Goal: Information Seeking & Learning: Learn about a topic

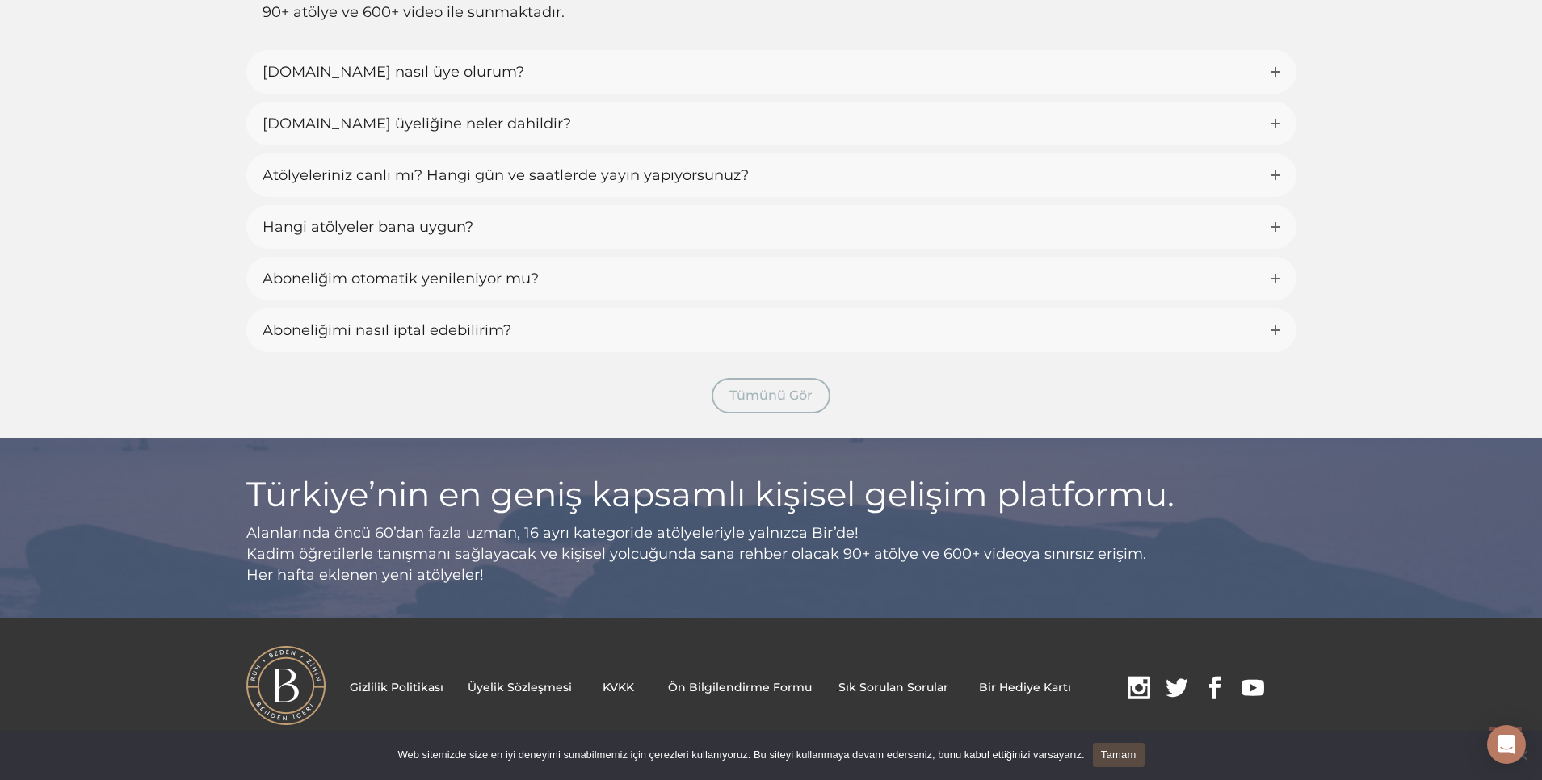
scroll to position [3843, 0]
click at [1110, 751] on link "Tamam" at bounding box center [1119, 755] width 52 height 24
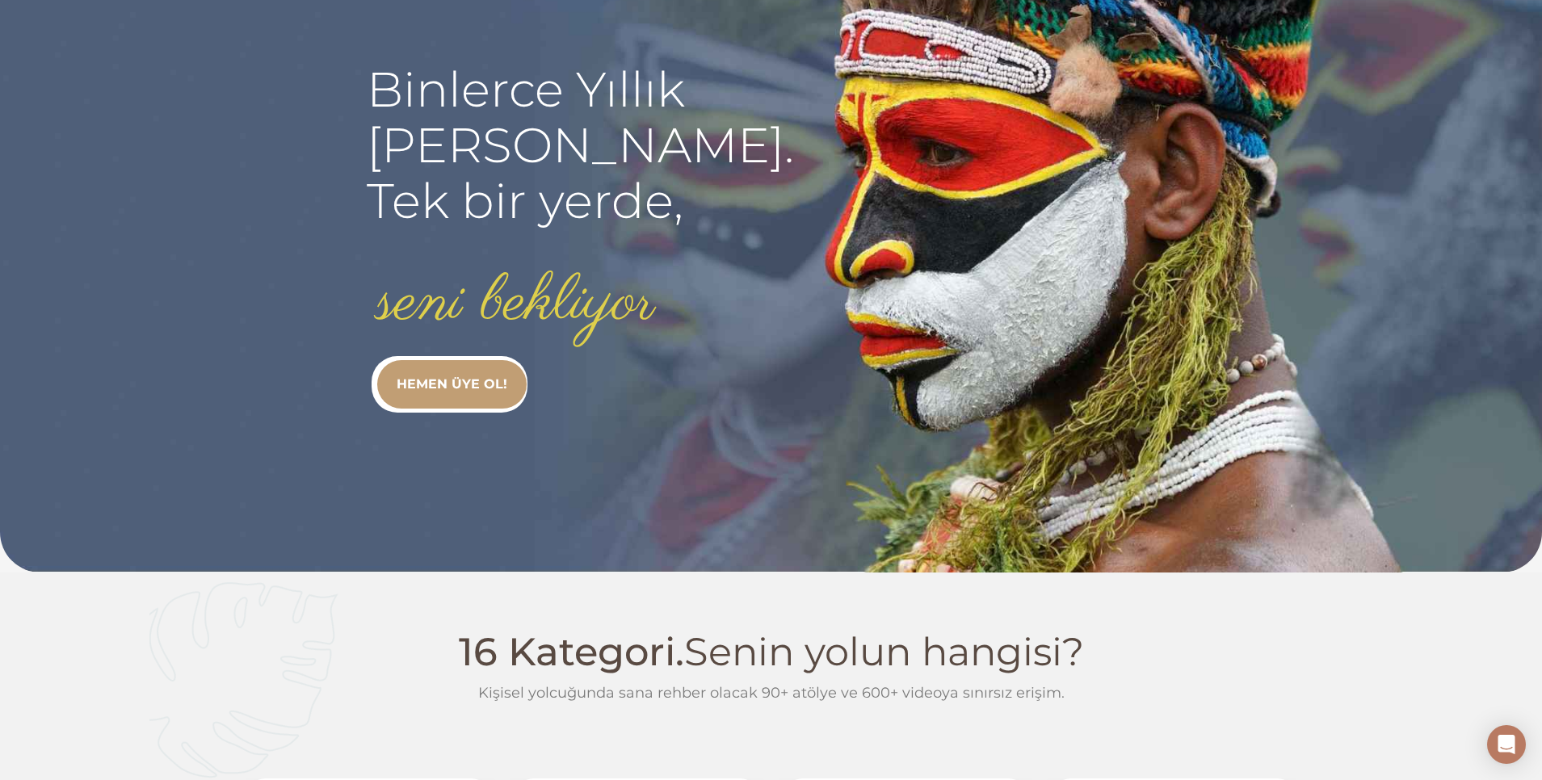
scroll to position [0, 0]
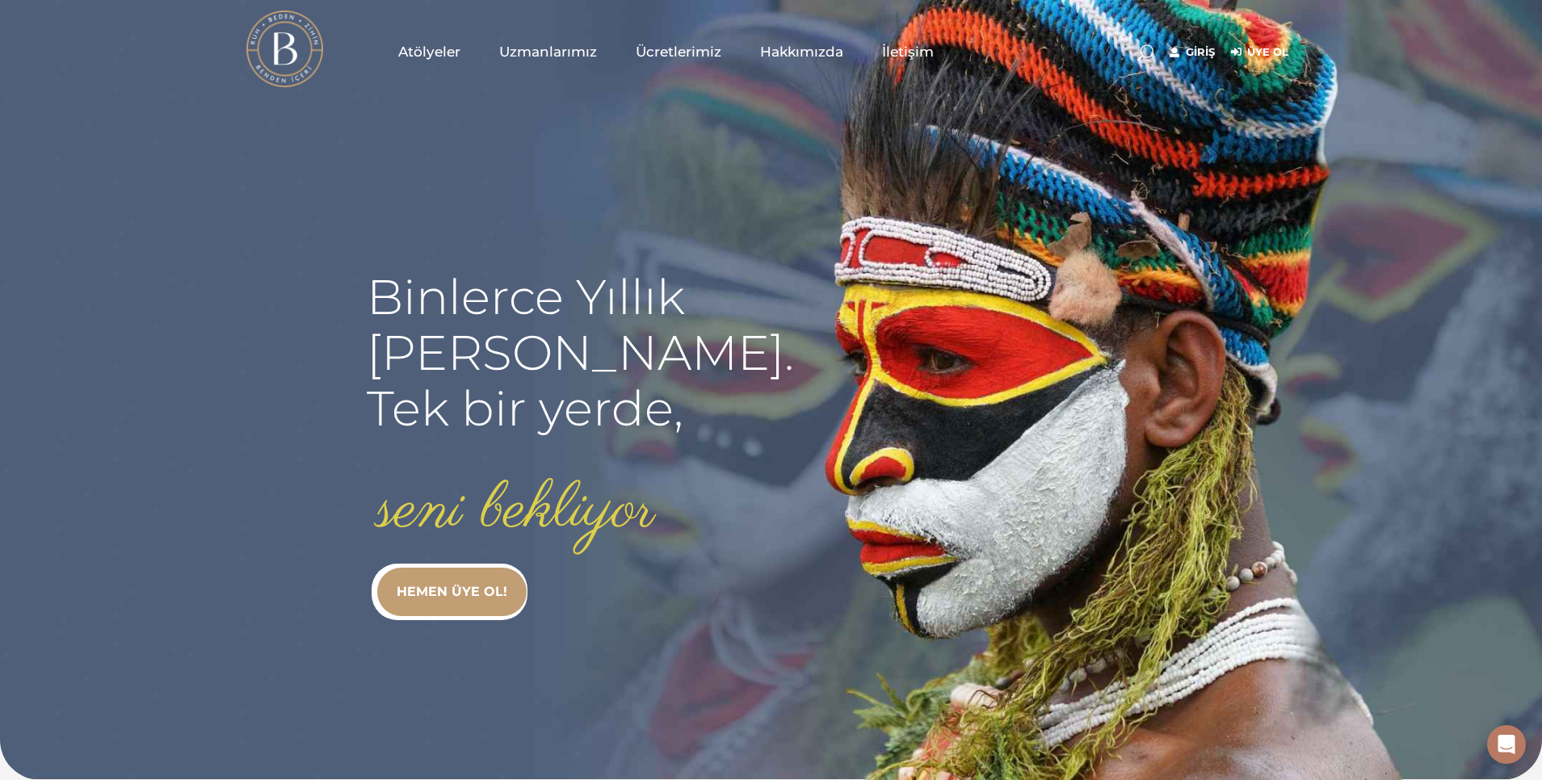
click at [701, 53] on span "Ücretlerimiz" at bounding box center [679, 52] width 86 height 19
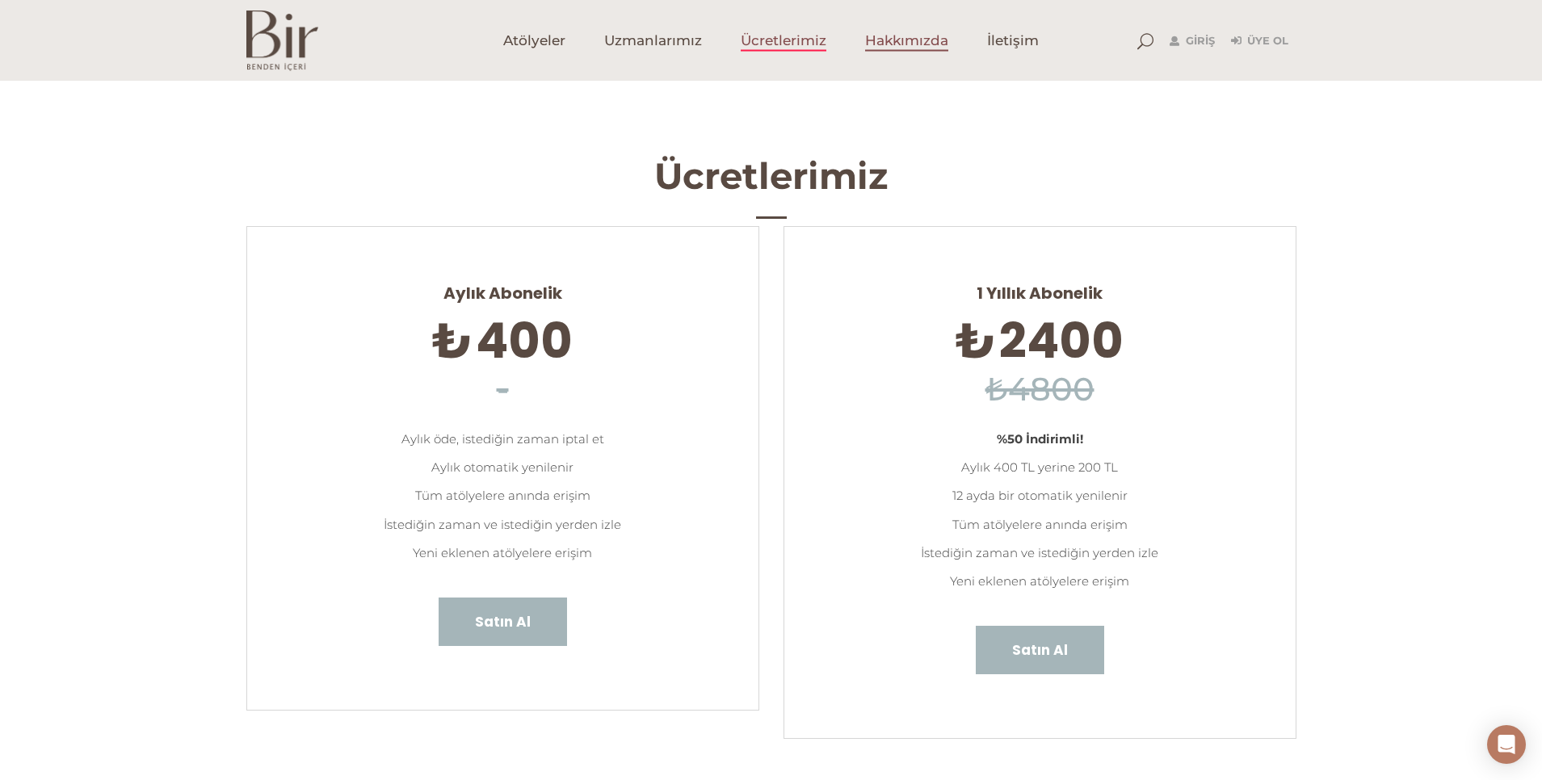
click at [926, 41] on span "Hakkımızda" at bounding box center [906, 41] width 83 height 19
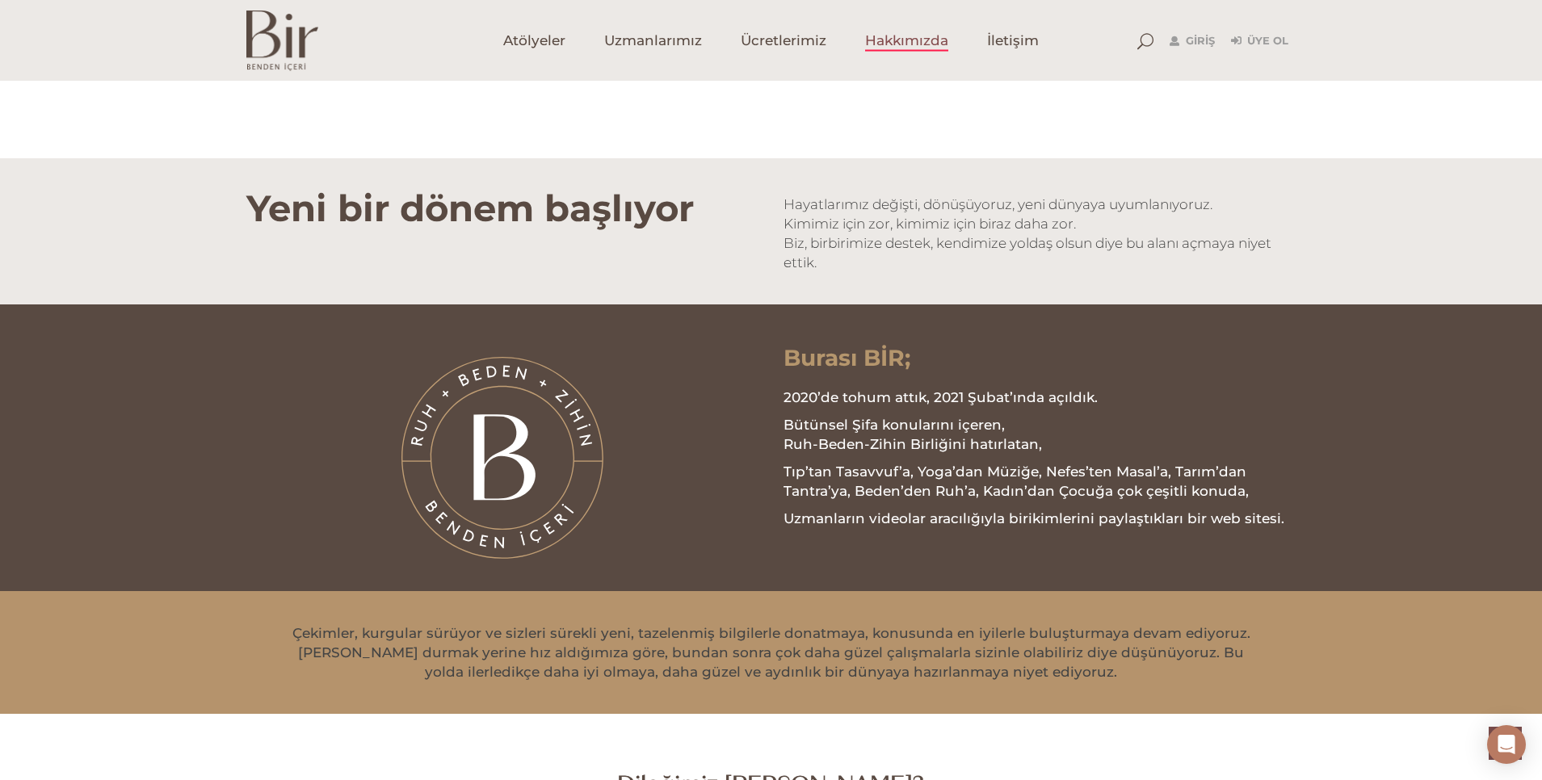
scroll to position [1349, 0]
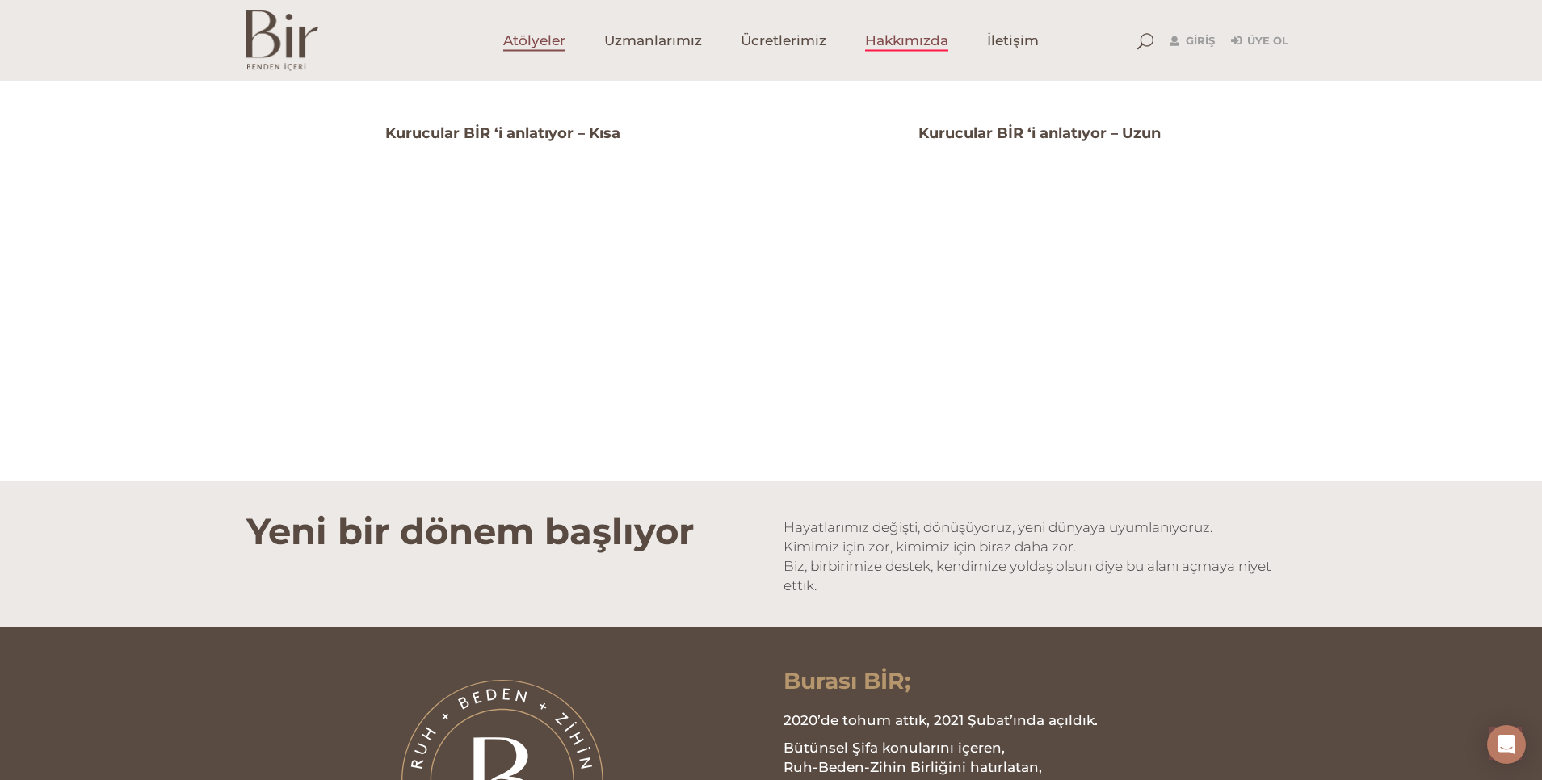
click at [517, 44] on span "Atölyeler" at bounding box center [534, 41] width 62 height 19
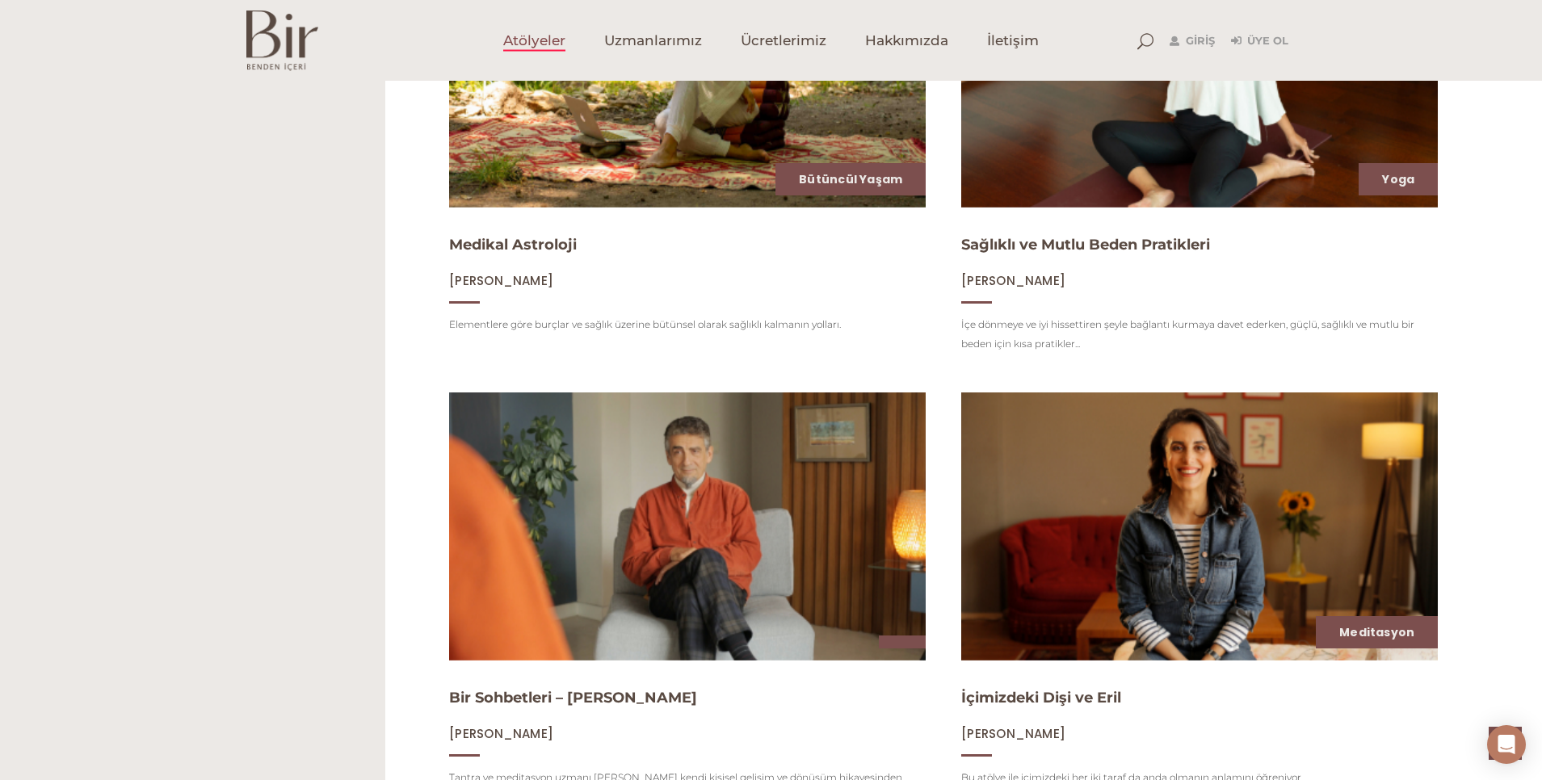
scroll to position [969, 0]
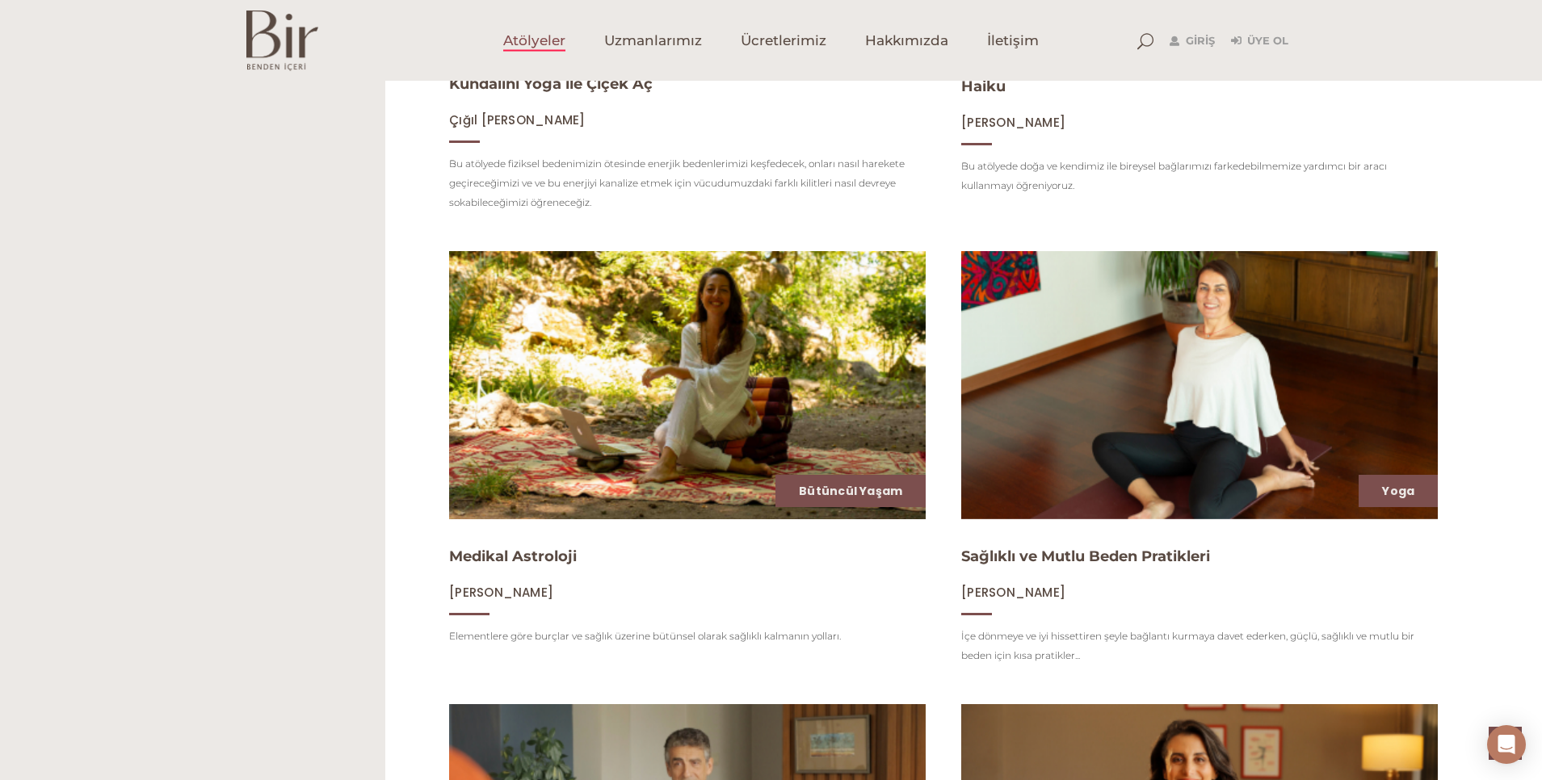
click at [652, 346] on img at bounding box center [687, 385] width 491 height 276
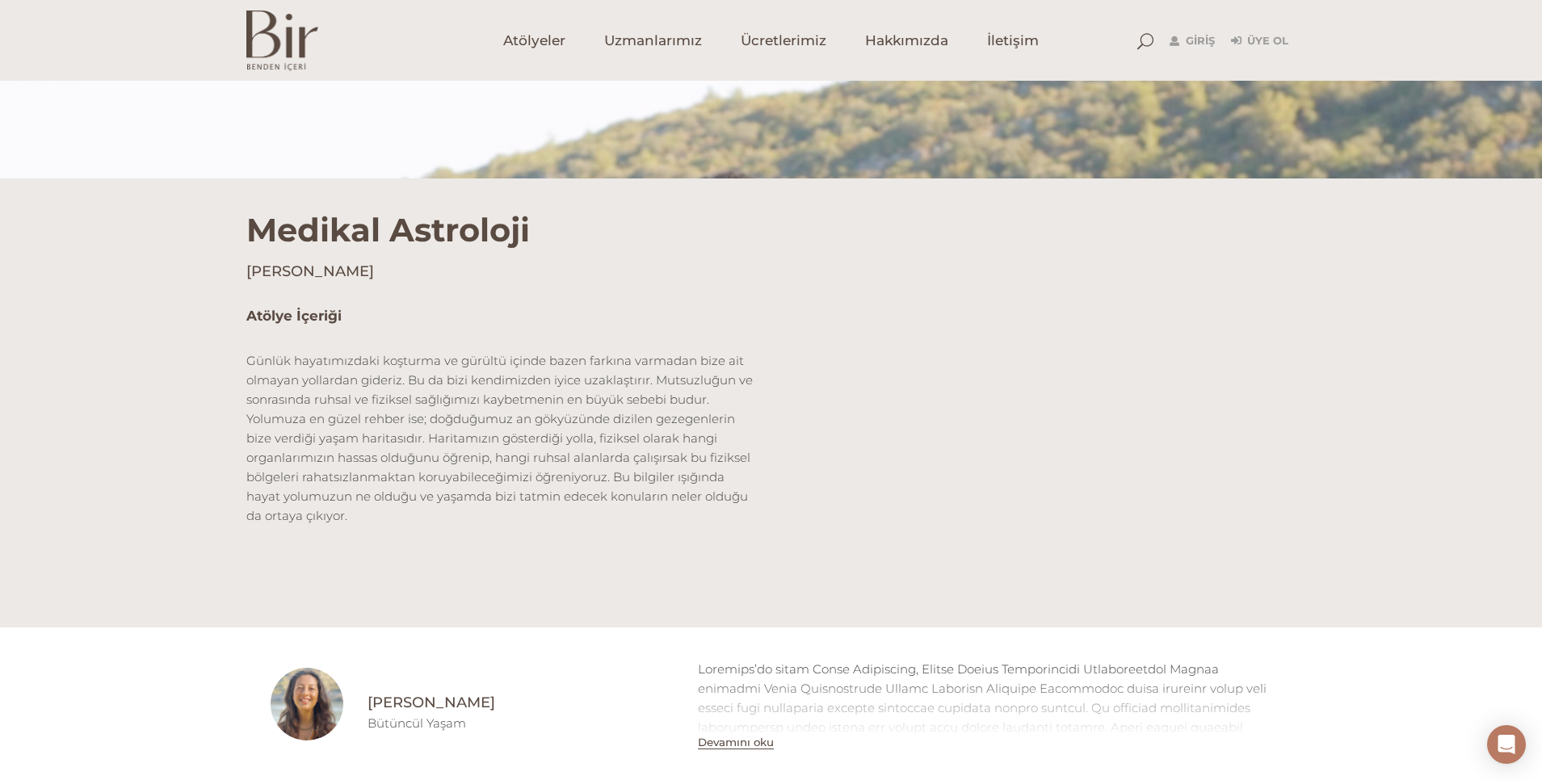
scroll to position [404, 0]
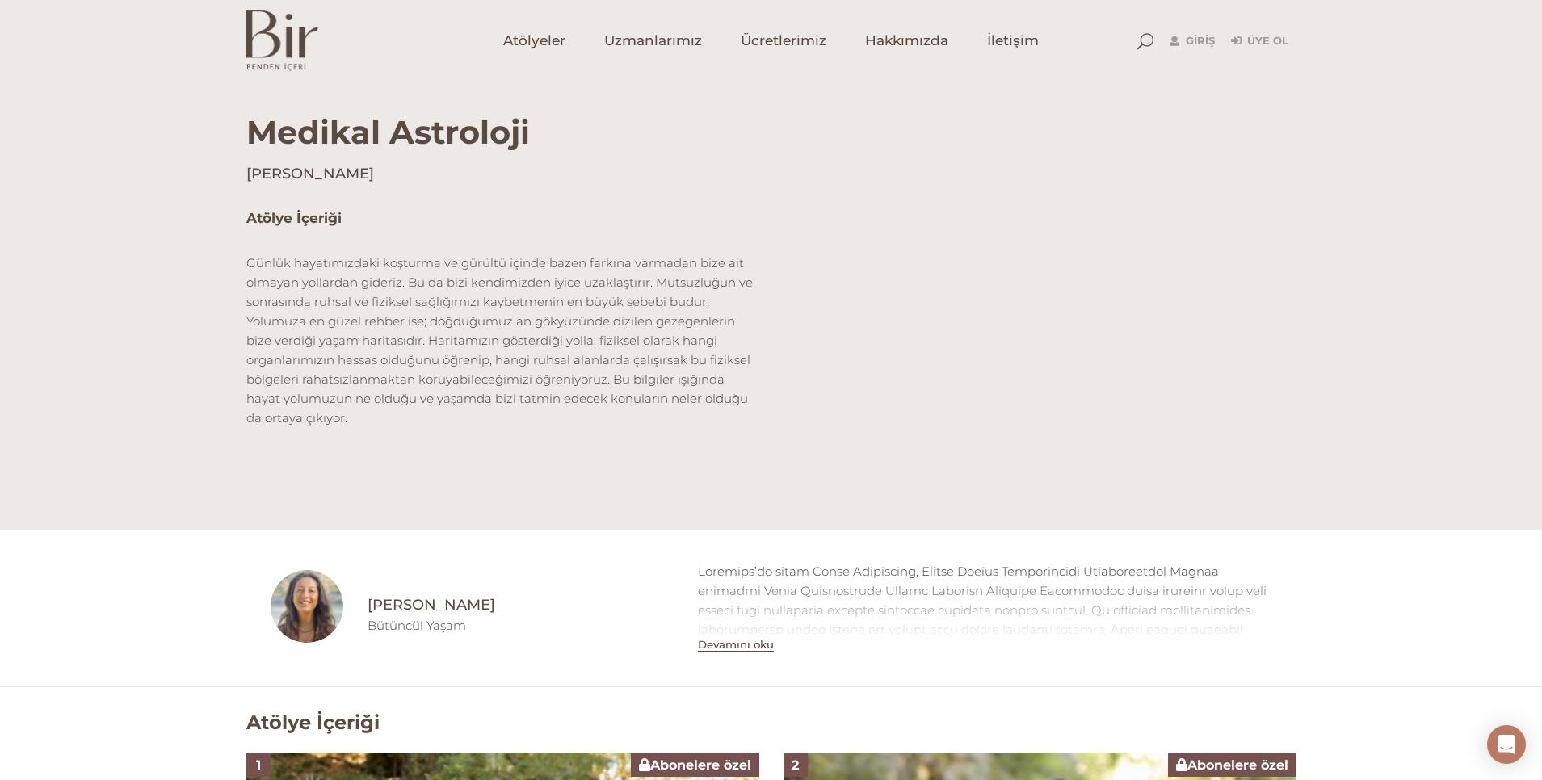
click at [752, 648] on button "Devamını oku" at bounding box center [736, 645] width 76 height 14
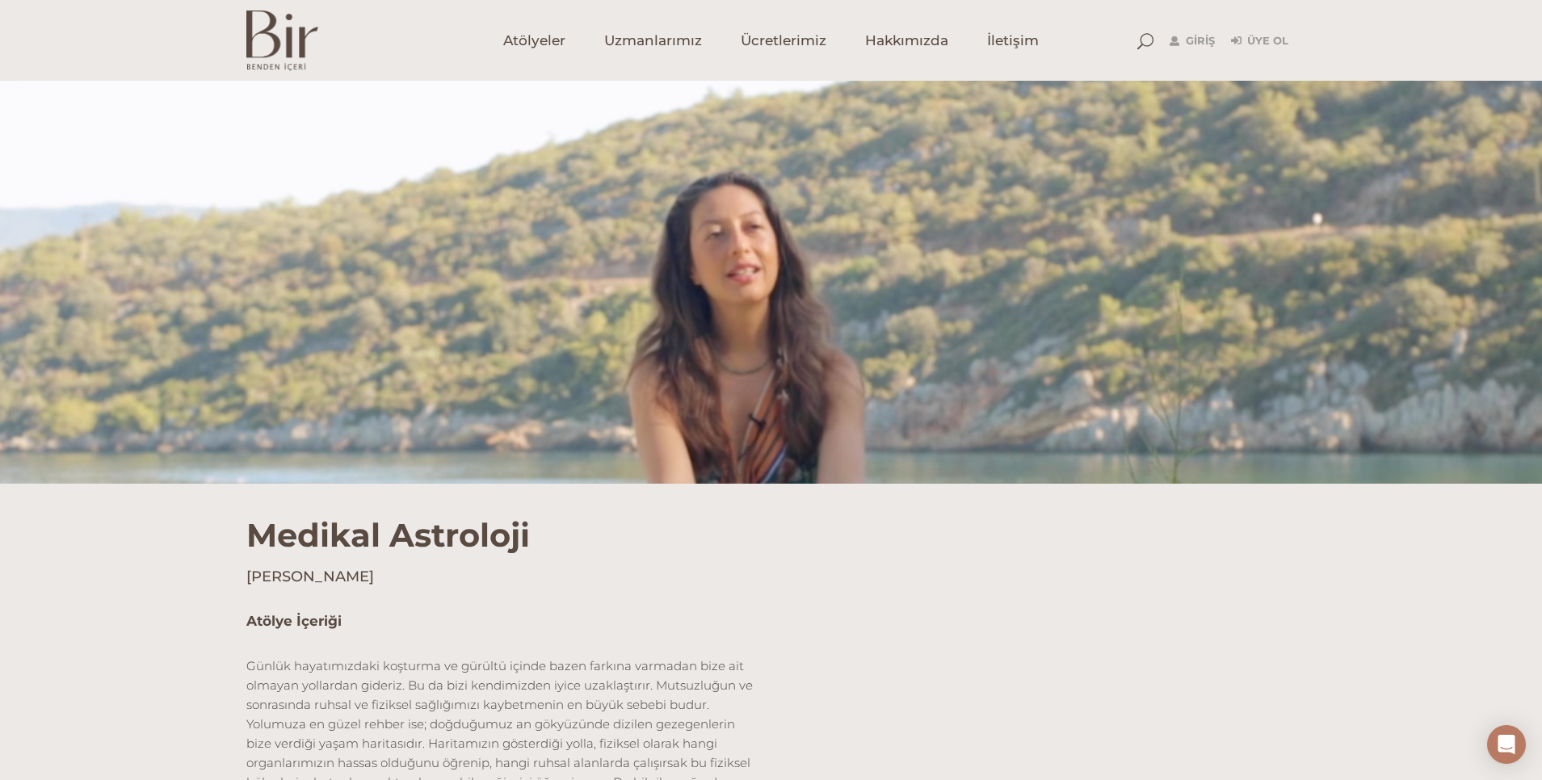
scroll to position [0, 0]
click at [528, 42] on span "Atölyeler" at bounding box center [534, 41] width 62 height 19
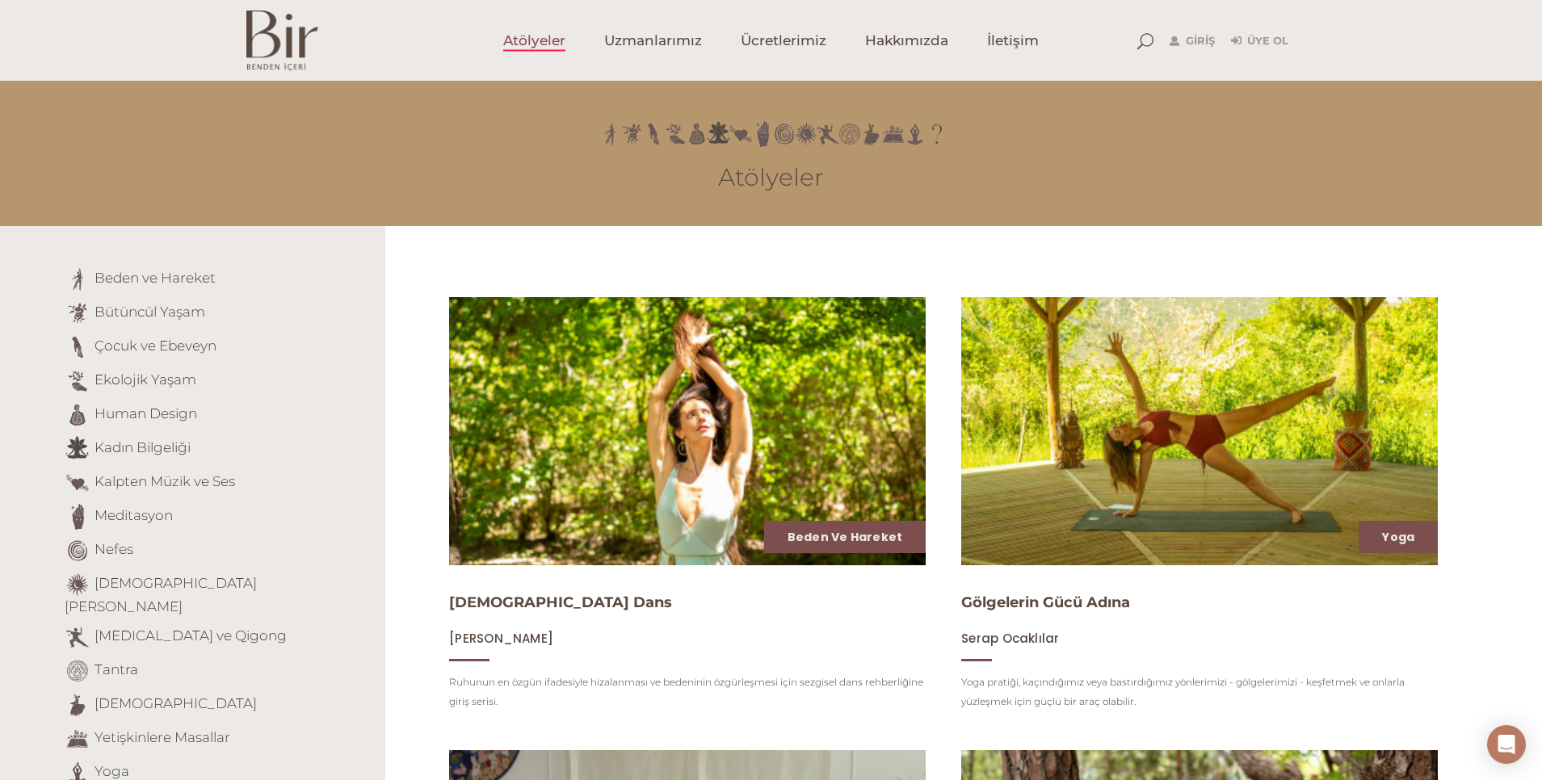
click at [688, 423] on img at bounding box center [687, 431] width 491 height 276
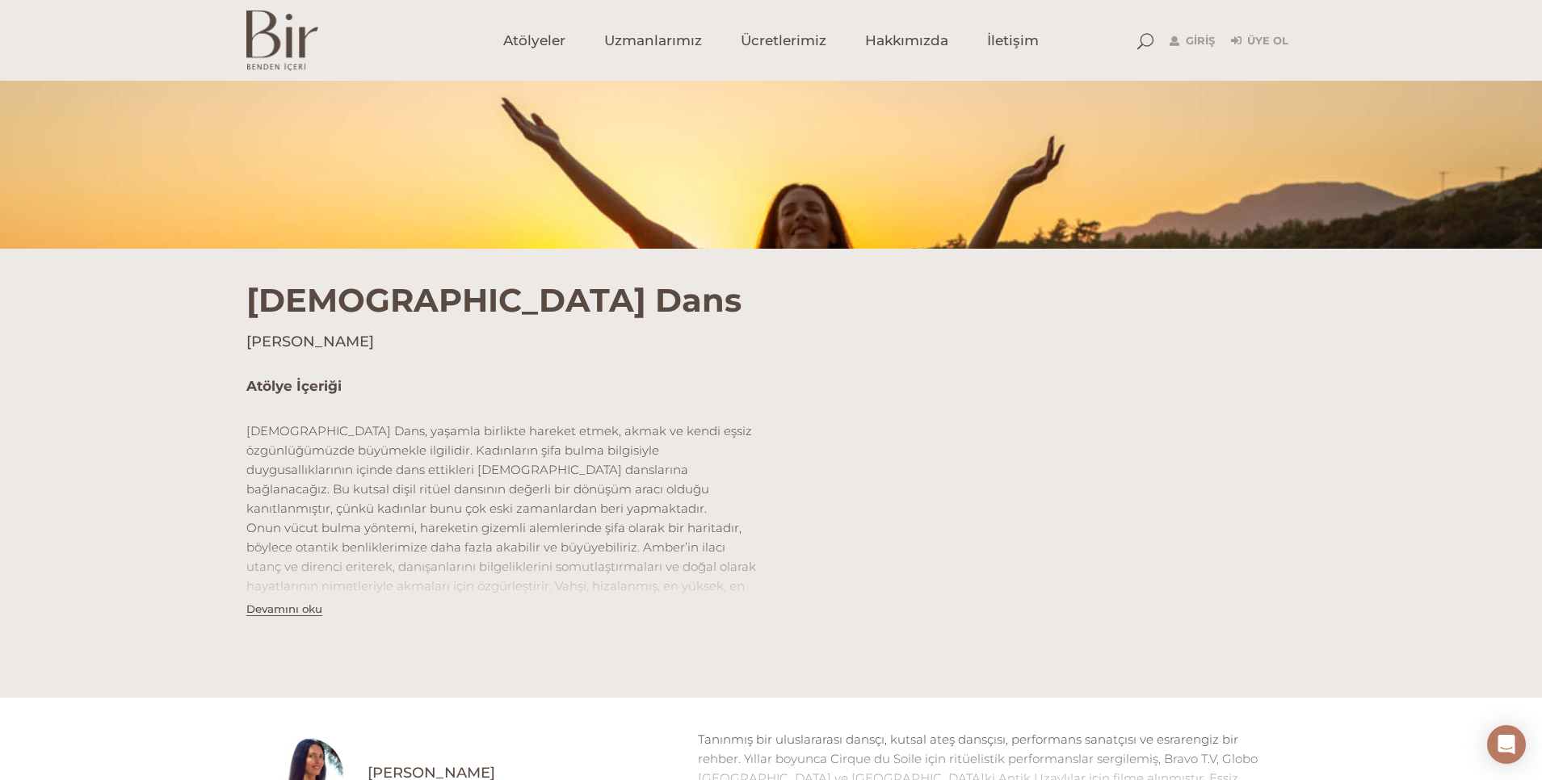
scroll to position [242, 0]
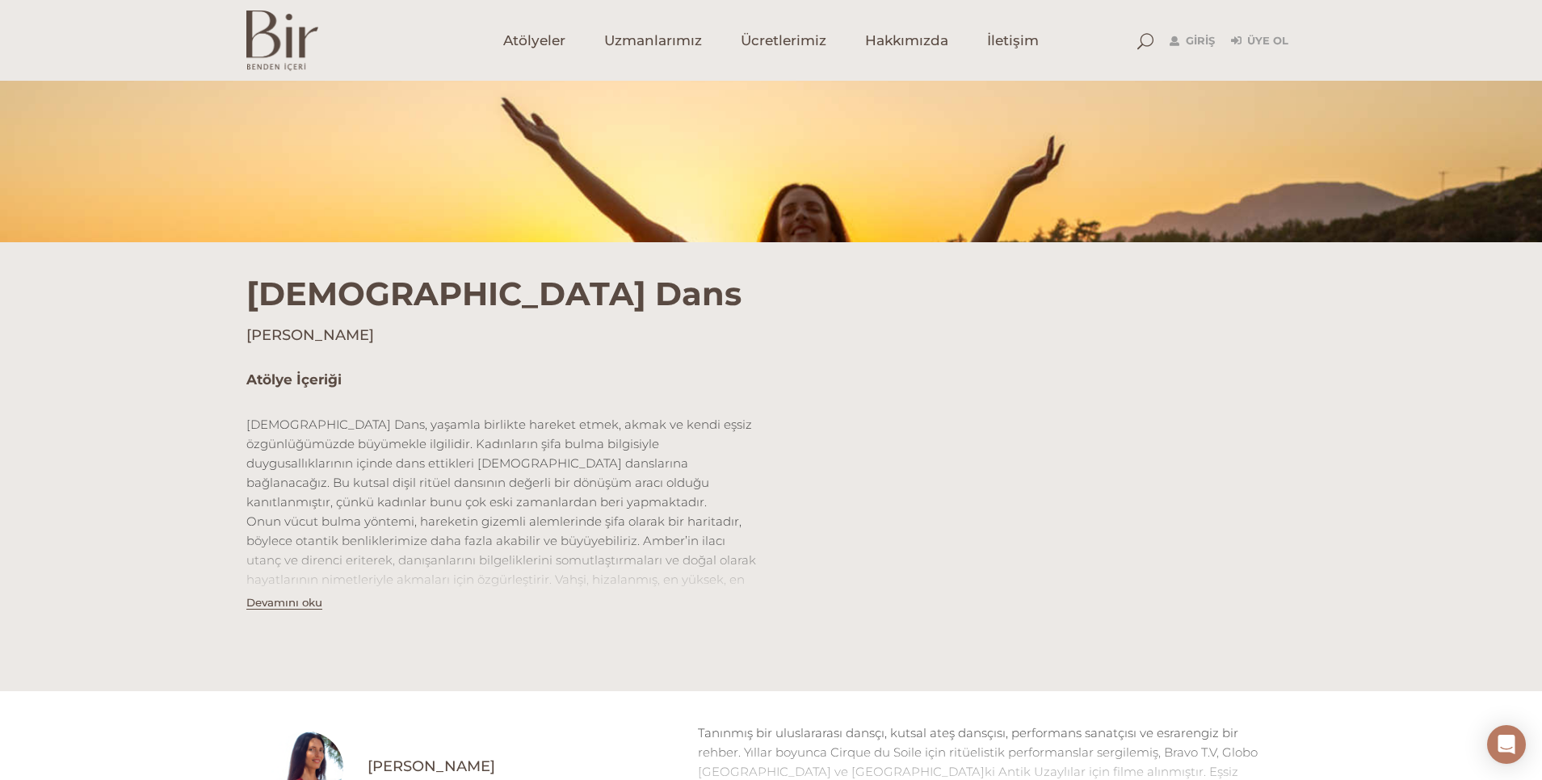
click at [305, 599] on button "Devamını oku" at bounding box center [284, 603] width 76 height 14
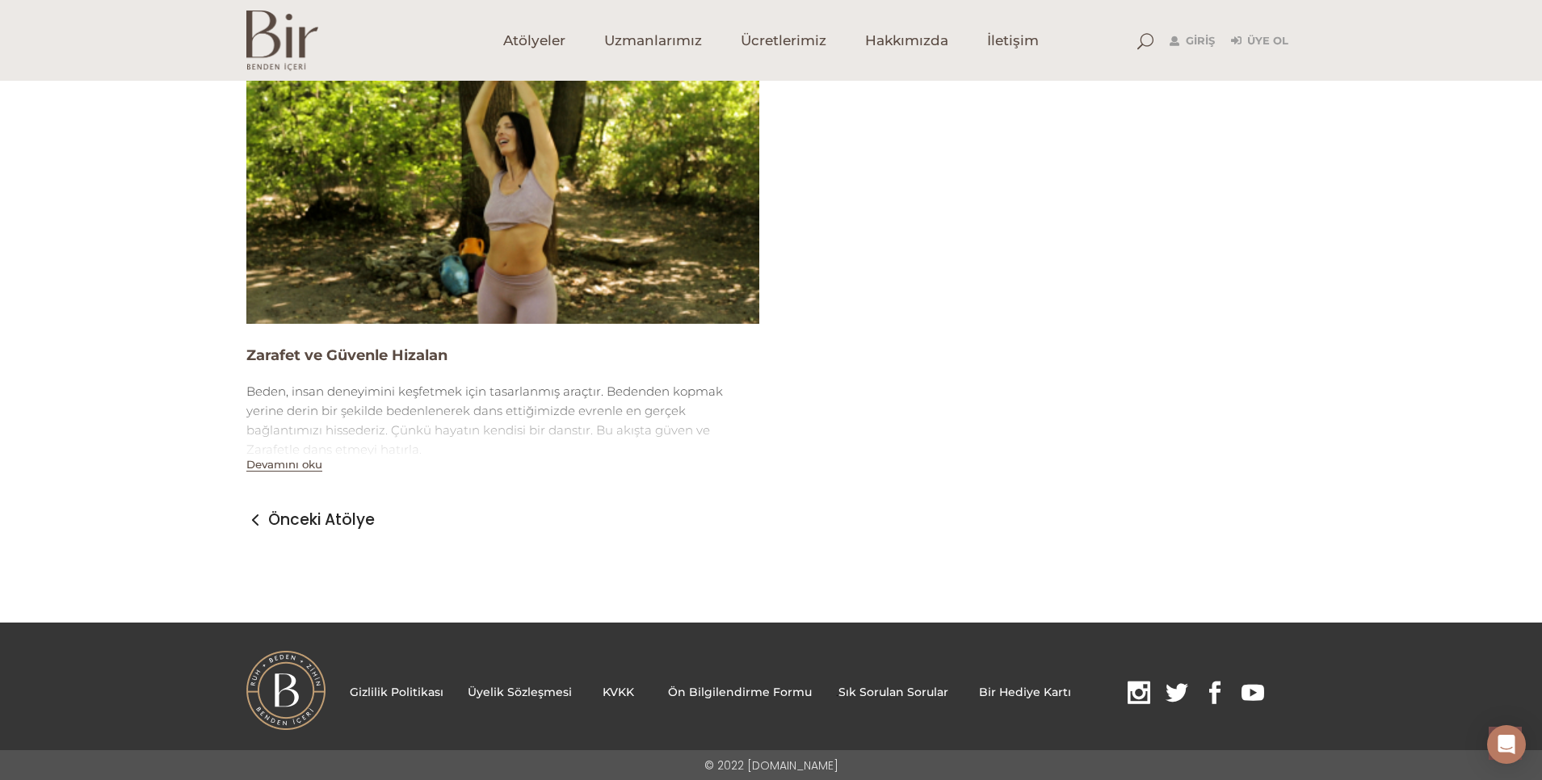
scroll to position [2081, 0]
click at [543, 36] on span "Atölyeler" at bounding box center [534, 41] width 62 height 19
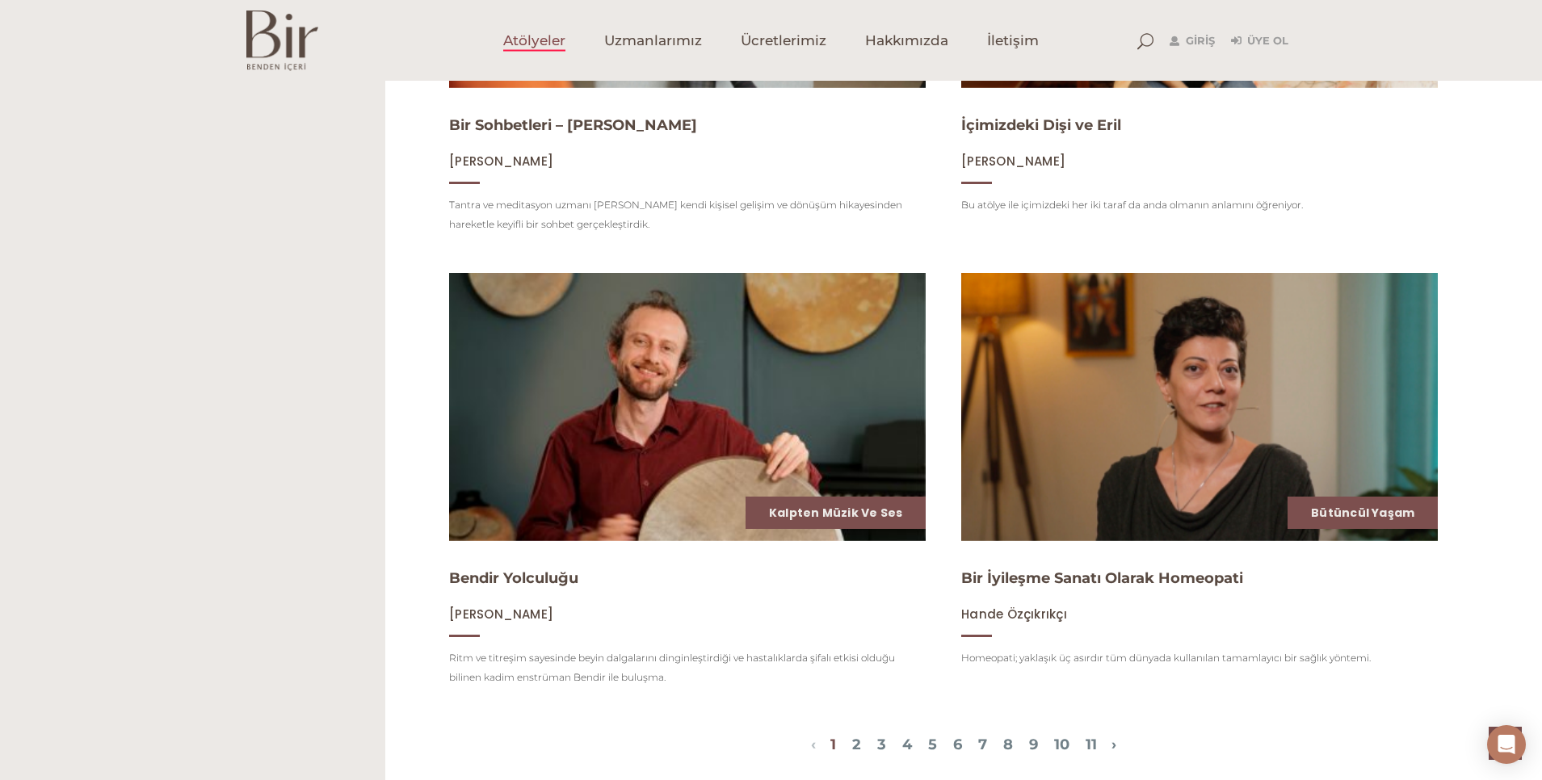
scroll to position [2020, 0]
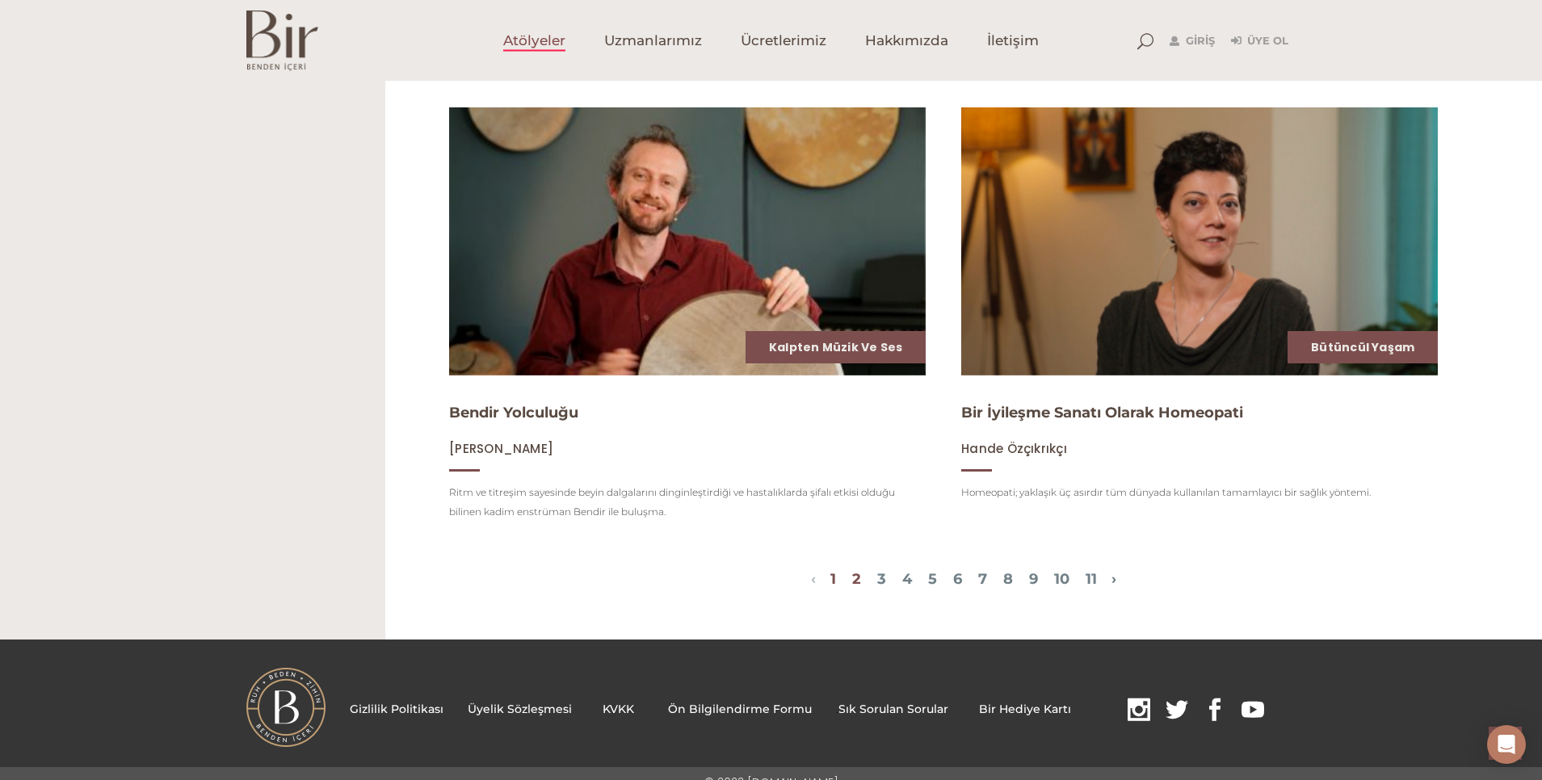
click at [852, 588] on link "2" at bounding box center [856, 579] width 9 height 18
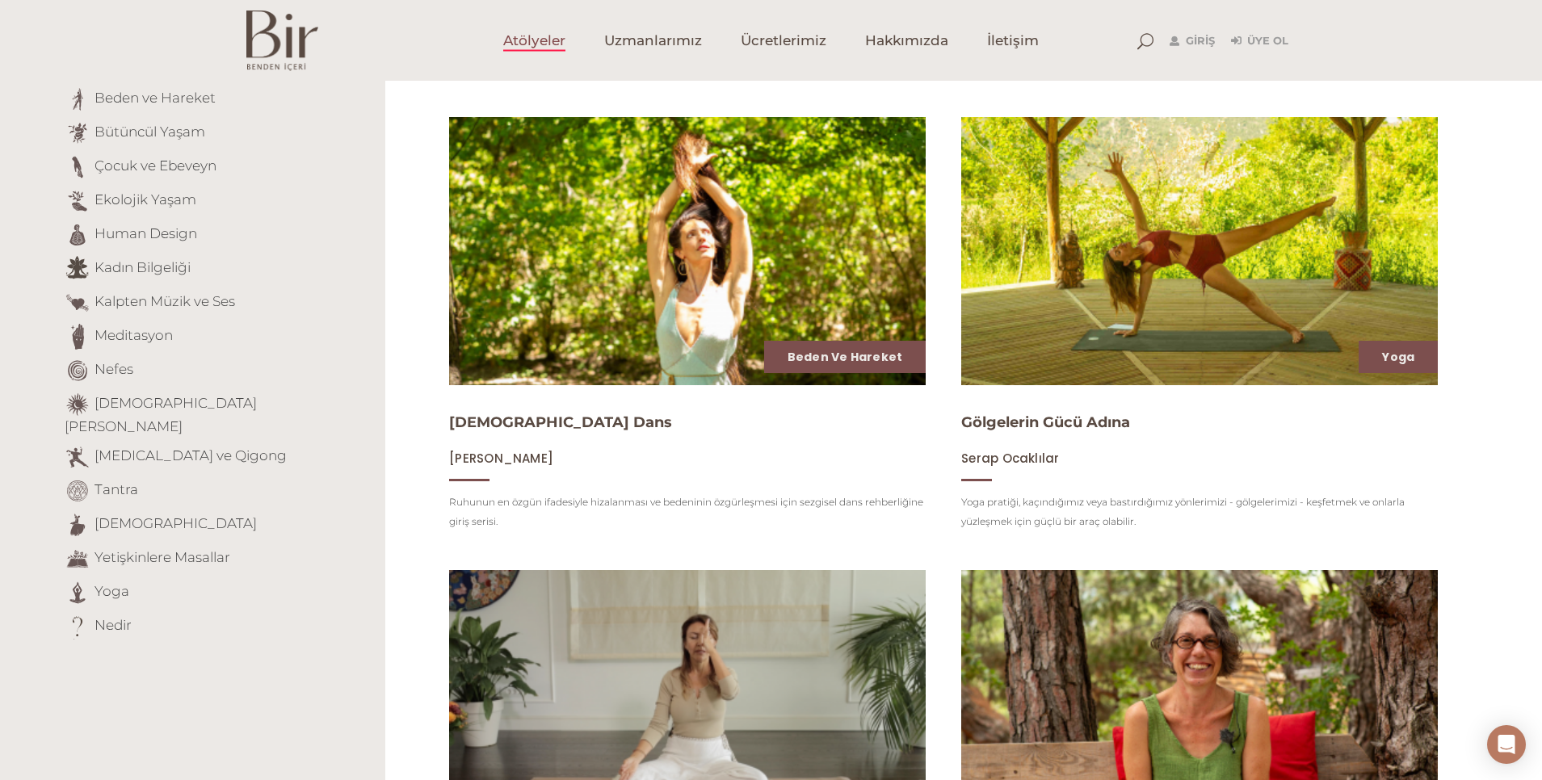
scroll to position [242, 0]
